Goal: Information Seeking & Learning: Find specific fact

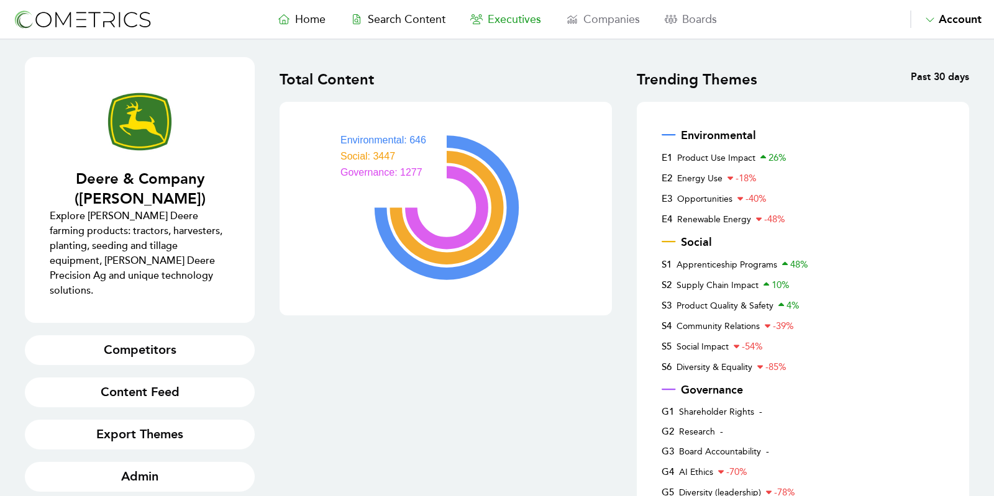
click at [506, 19] on span "Executives" at bounding box center [514, 19] width 53 height 14
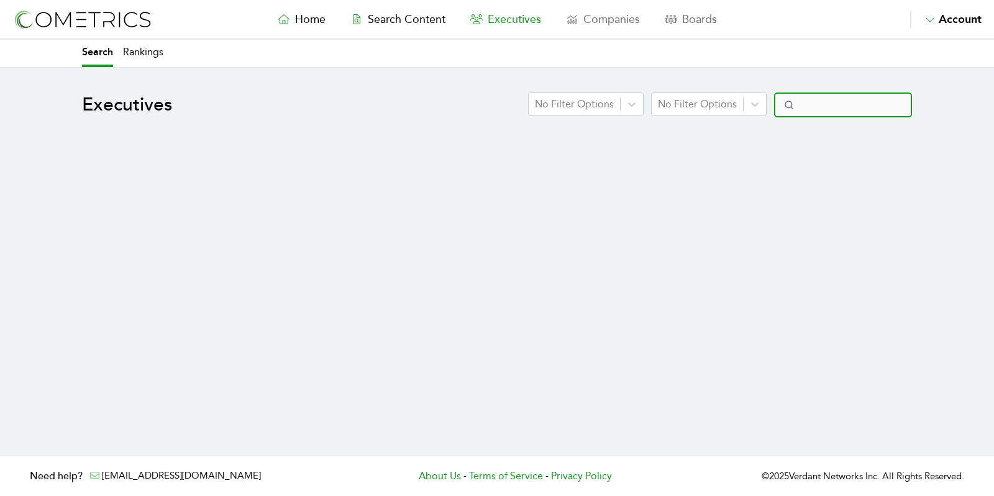
click at [857, 108] on input "Search" at bounding box center [843, 105] width 138 height 25
select select "50"
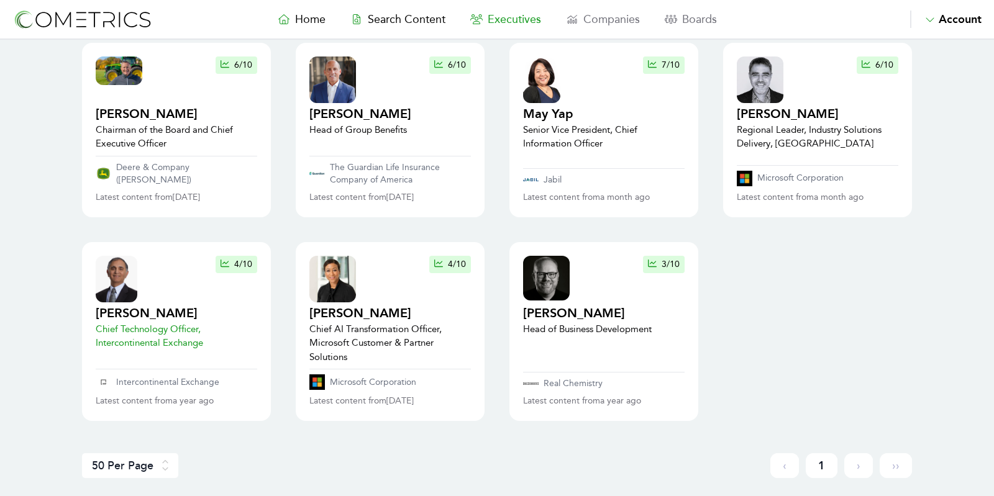
scroll to position [494, 0]
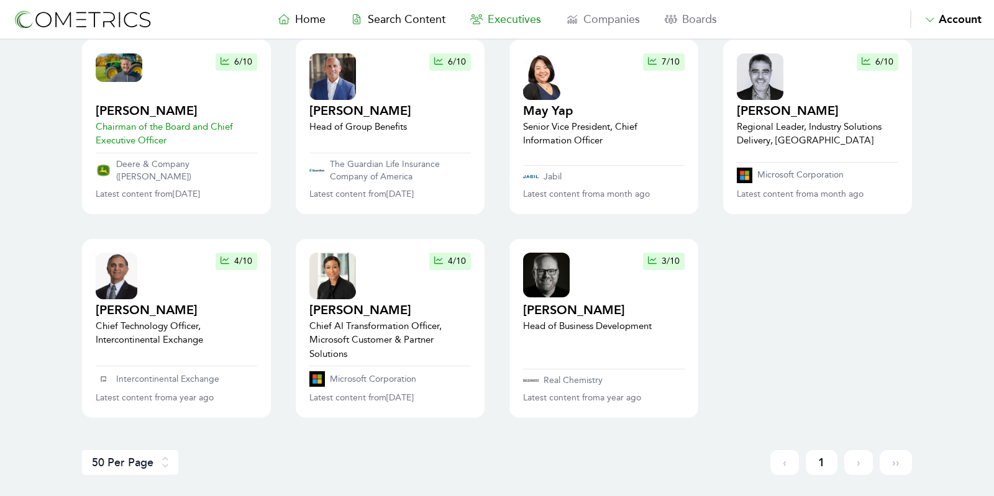
type input "may"
click at [119, 102] on h2 "[PERSON_NAME]" at bounding box center [177, 110] width 162 height 17
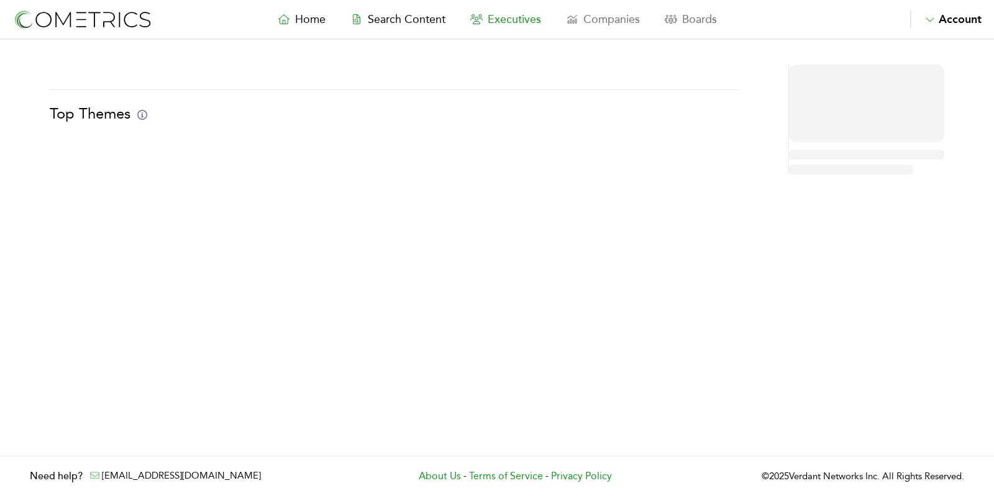
click at [37, 178] on div "Top Themes" at bounding box center [497, 147] width 994 height 214
click at [22, 155] on div "Top Themes" at bounding box center [497, 120] width 994 height 110
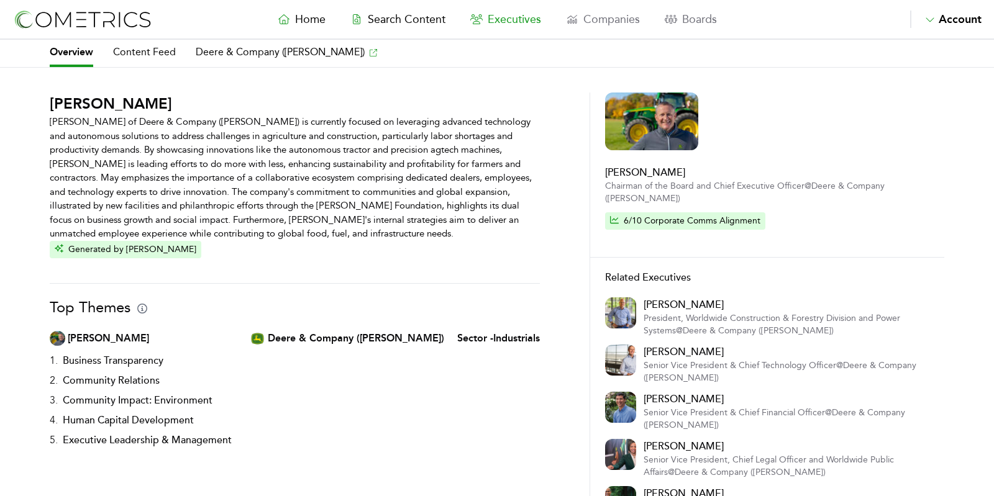
scroll to position [163, 0]
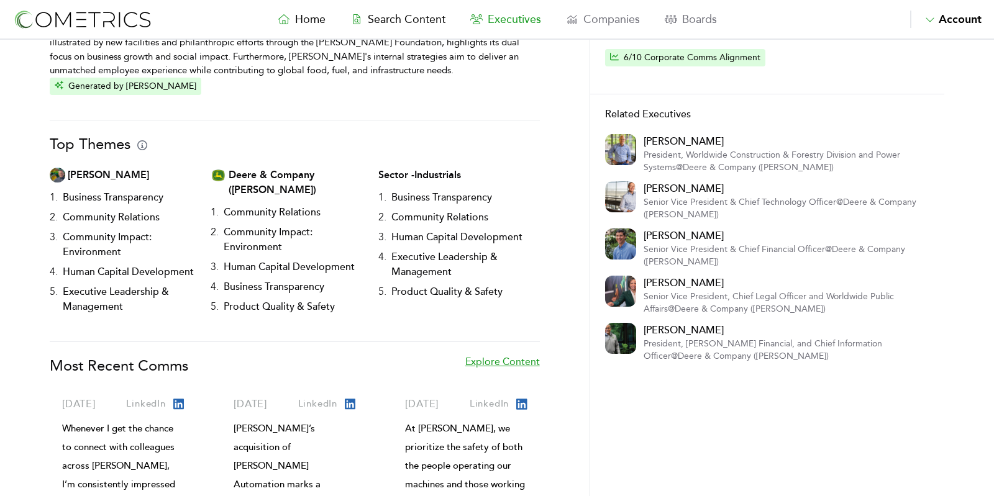
click at [509, 361] on link "Explore Content" at bounding box center [502, 372] width 75 height 35
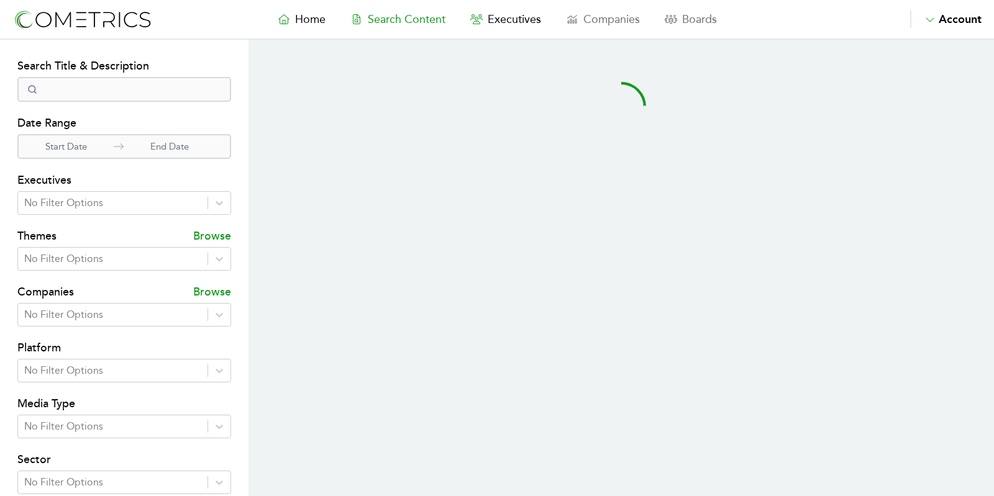
select select "50"
